Goal: Task Accomplishment & Management: Manage account settings

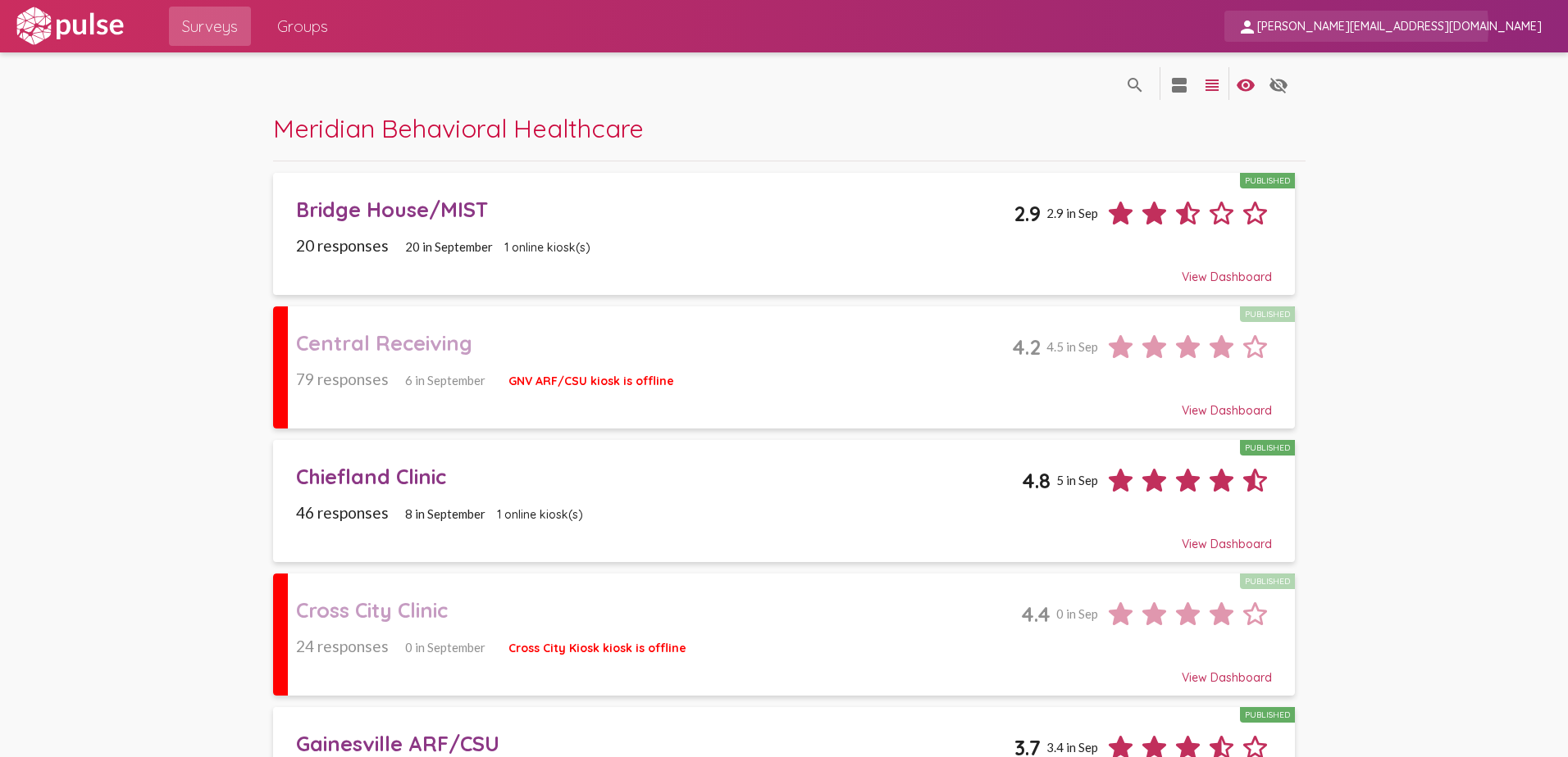
click at [1480, 27] on span "[PERSON_NAME][EMAIL_ADDRESS][DOMAIN_NAME]" at bounding box center [1399, 28] width 284 height 15
click at [1382, 65] on button "Sign Out" at bounding box center [1393, 68] width 92 height 39
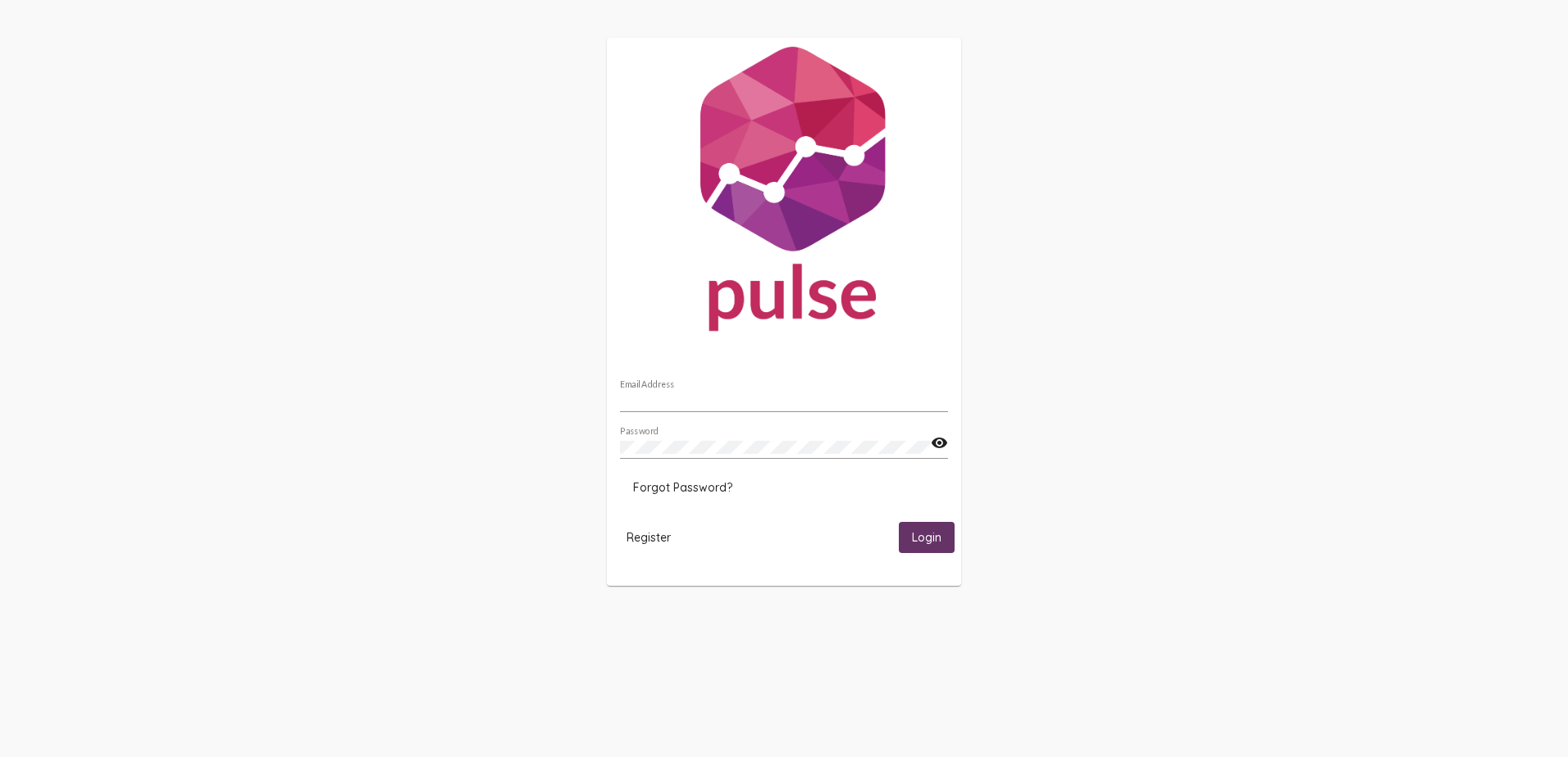
type input "[PERSON_NAME][EMAIL_ADDRESS][DOMAIN_NAME]"
click at [926, 529] on button "Login" at bounding box center [927, 537] width 56 height 30
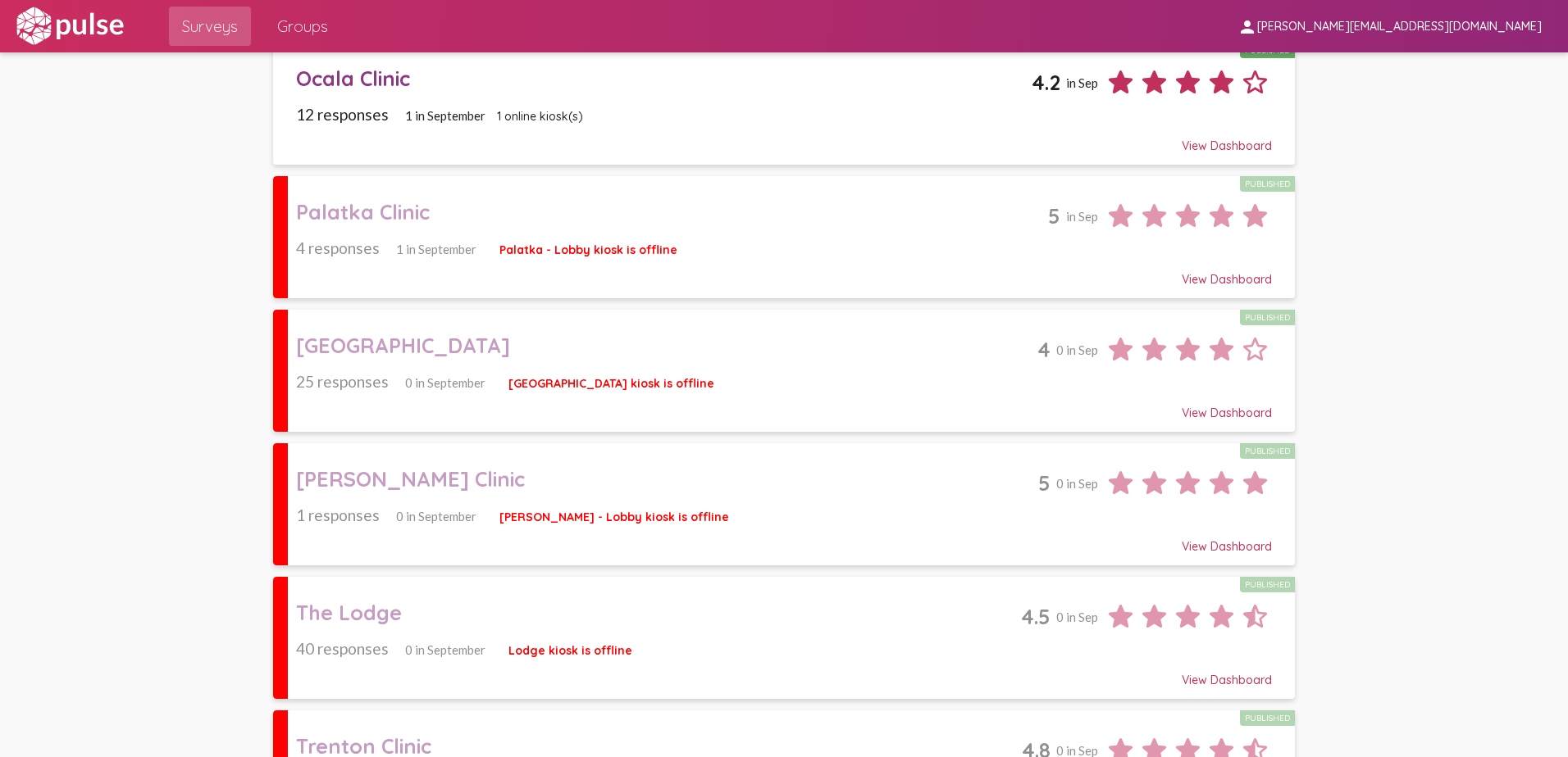
scroll to position [2087, 0]
